Goal: Transaction & Acquisition: Purchase product/service

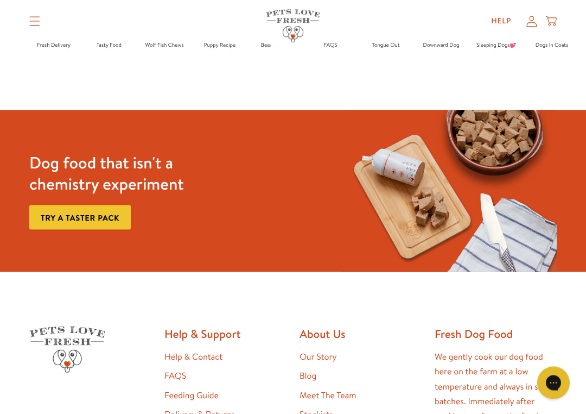
scroll to position [1703, 0]
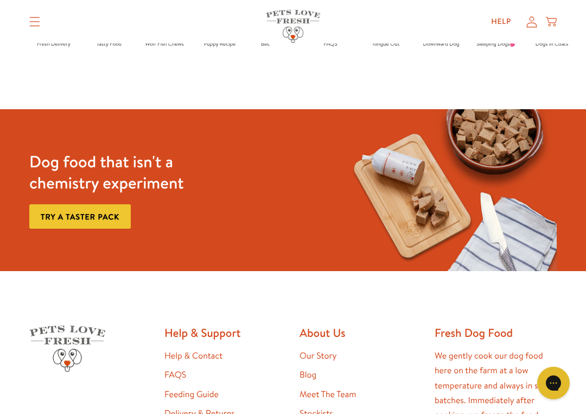
click at [85, 211] on link "Try a taster pack" at bounding box center [80, 216] width 102 height 24
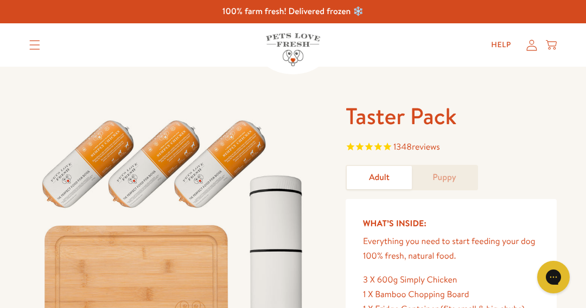
click at [442, 182] on link "Puppy" at bounding box center [444, 177] width 65 height 23
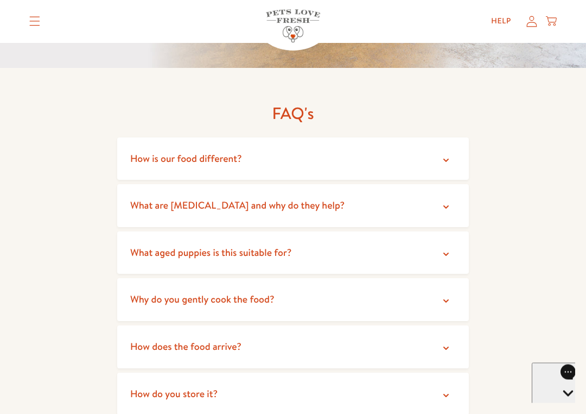
scroll to position [1932, 0]
click at [151, 245] on span "What aged puppies is this suitable for?" at bounding box center [210, 252] width 161 height 14
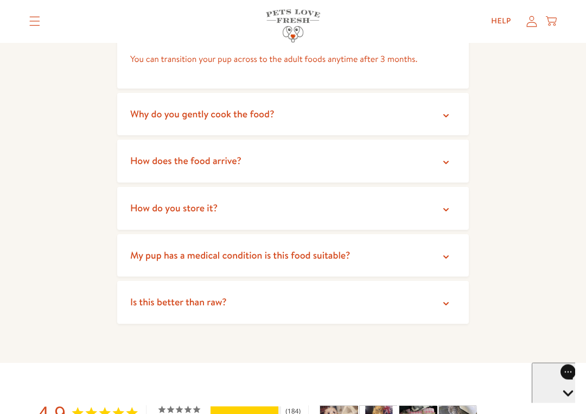
scroll to position [2192, 0]
click at [148, 153] on span "How does the food arrive?" at bounding box center [185, 160] width 111 height 14
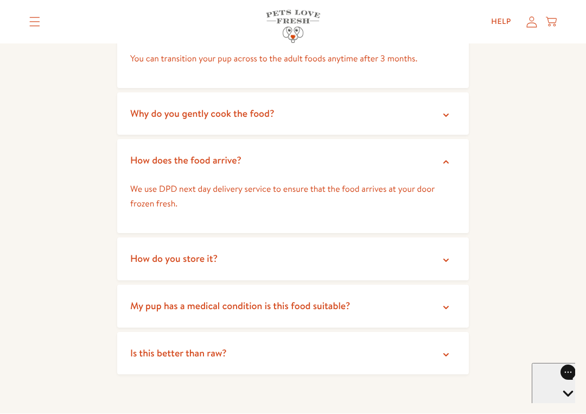
click at [136, 251] on span "How do you store it?" at bounding box center [173, 258] width 87 height 14
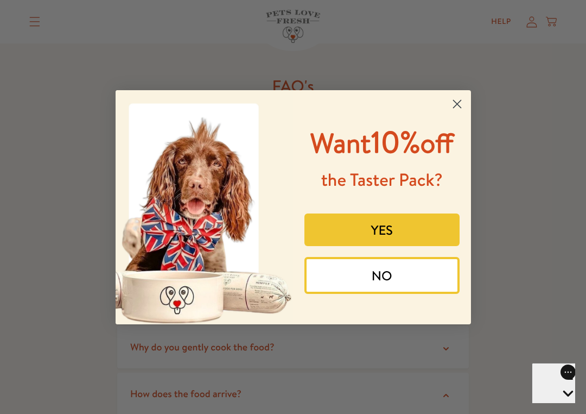
scroll to position [1958, 0]
click at [354, 246] on button "YES" at bounding box center [382, 229] width 155 height 33
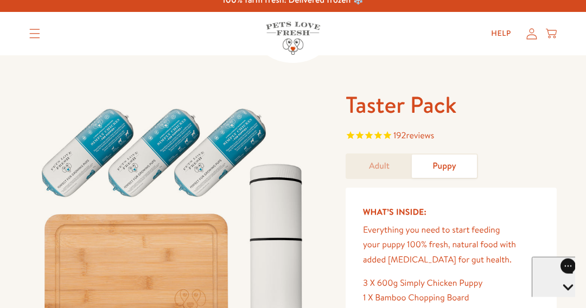
scroll to position [0, 0]
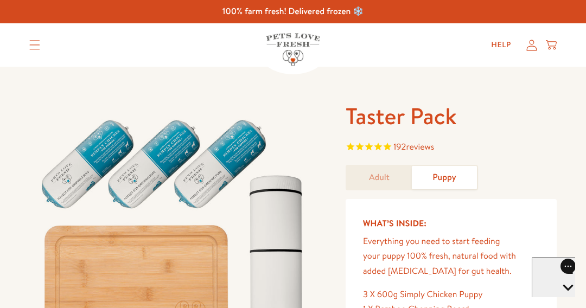
click at [371, 178] on link "Adult" at bounding box center [379, 177] width 65 height 23
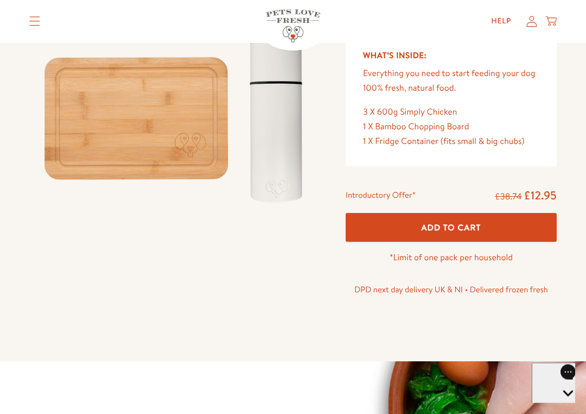
scroll to position [168, 0]
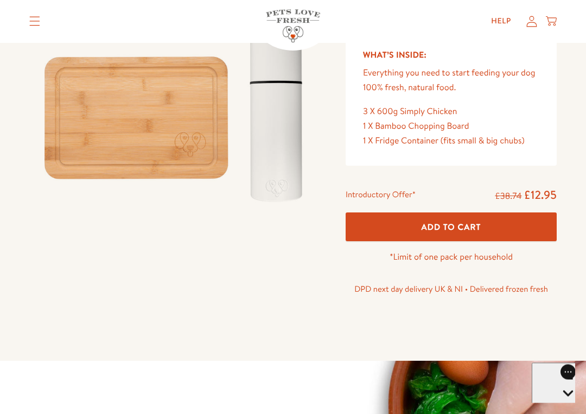
click at [451, 224] on span "Add To Cart" at bounding box center [452, 227] width 60 height 11
